Goal: Navigation & Orientation: Find specific page/section

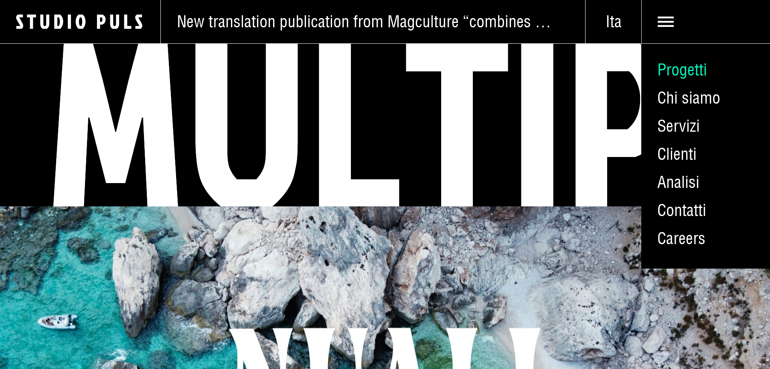
click at [676, 72] on link "Progetti" at bounding box center [705, 70] width 129 height 28
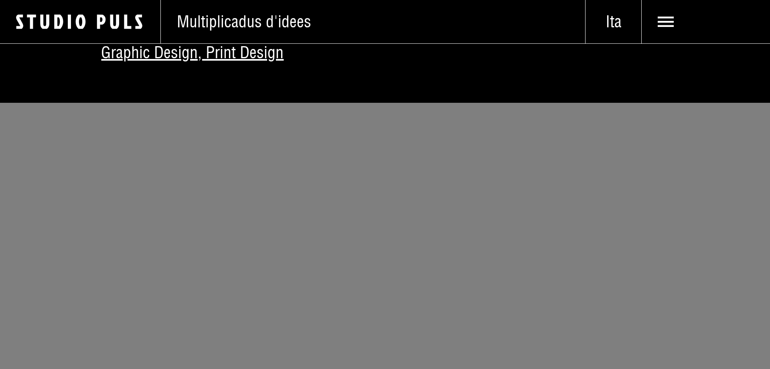
scroll to position [1105, 0]
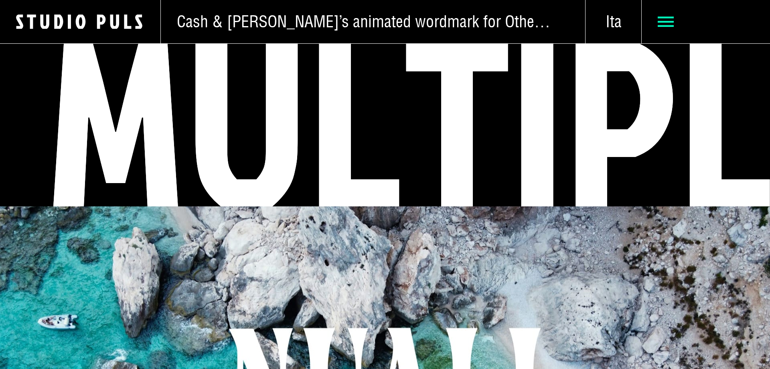
click at [649, 21] on span at bounding box center [706, 21] width 128 height 43
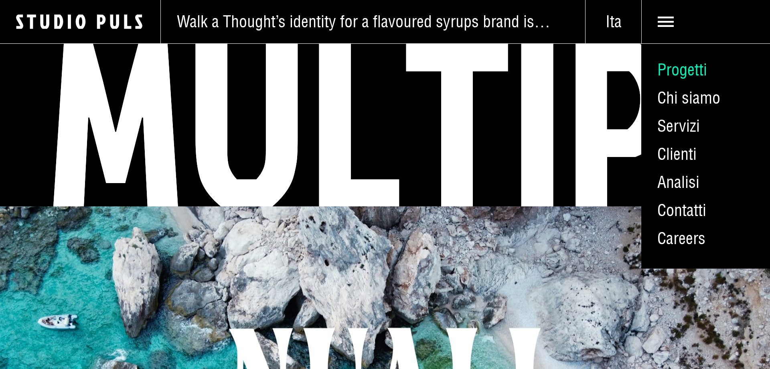
click at [679, 73] on link "Progetti" at bounding box center [705, 70] width 129 height 28
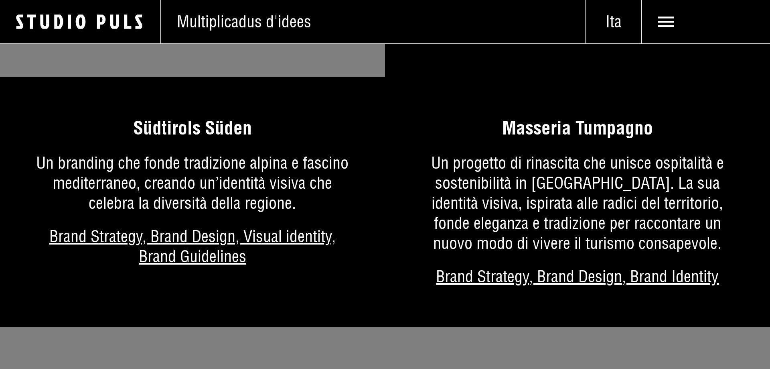
scroll to position [1787, 0]
